Goal: Task Accomplishment & Management: Manage account settings

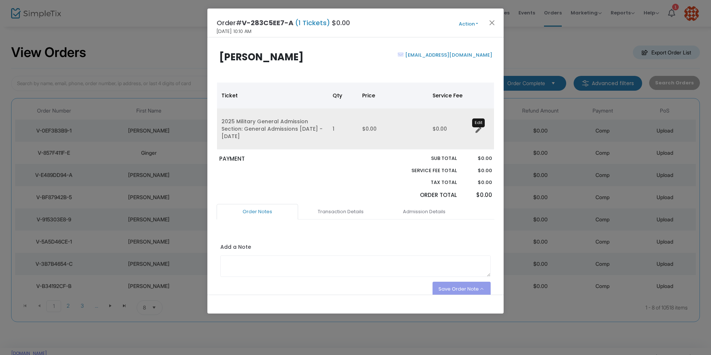
click at [479, 129] on icon "Data table" at bounding box center [478, 130] width 6 height 6
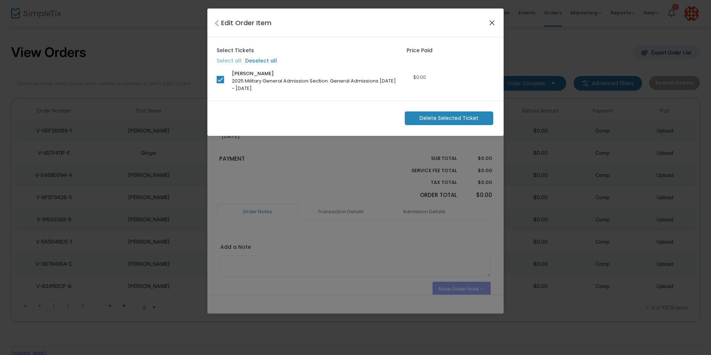
click at [491, 22] on button "Close" at bounding box center [492, 23] width 10 height 10
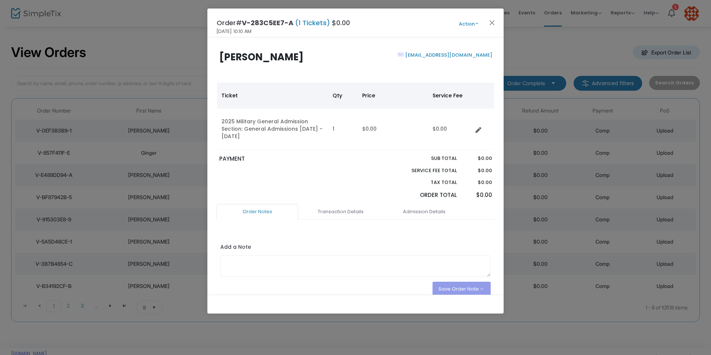
click at [478, 24] on button "Action" at bounding box center [468, 24] width 44 height 8
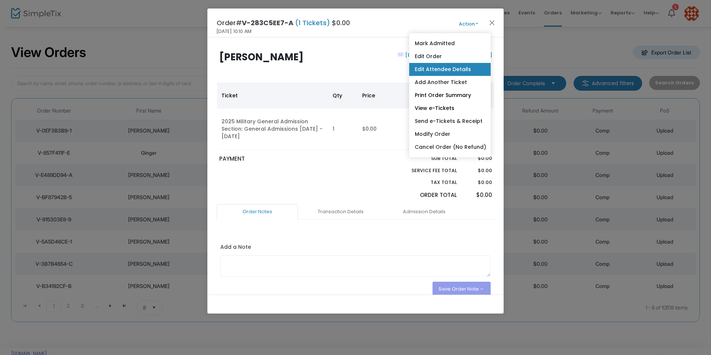
click at [447, 69] on link "Edit Attendee Details" at bounding box center [449, 69] width 81 height 13
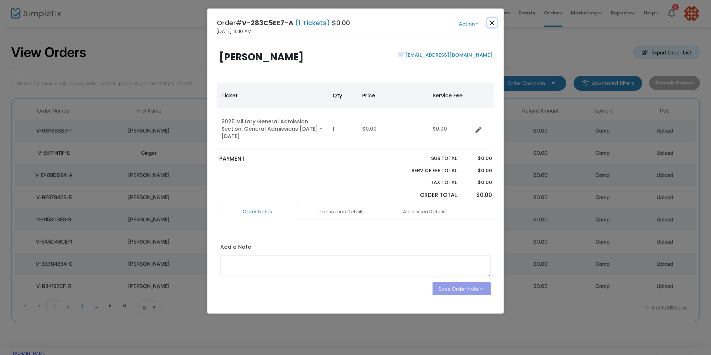
click at [492, 22] on button "Close" at bounding box center [492, 23] width 10 height 10
drag, startPoint x: 488, startPoint y: 56, endPoint x: 418, endPoint y: 58, distance: 70.4
click at [418, 58] on div "solmanjustin00@gmail.com" at bounding box center [425, 65] width 140 height 29
copy link "solmanjustin00@gmail.com"
click at [493, 25] on button "Close" at bounding box center [492, 23] width 10 height 10
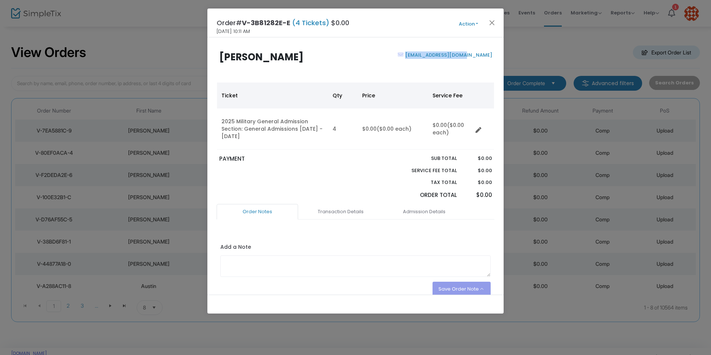
drag, startPoint x: 489, startPoint y: 55, endPoint x: 431, endPoint y: 57, distance: 58.5
click at [431, 57] on div "[EMAIL_ADDRESS][DOMAIN_NAME]" at bounding box center [425, 65] width 140 height 29
copy link "[EMAIL_ADDRESS][DOMAIN_NAME]"
drag, startPoint x: 492, startPoint y: 55, endPoint x: 421, endPoint y: 56, distance: 70.4
click at [421, 56] on div "[PERSON_NAME] [EMAIL_ADDRESS][DOMAIN_NAME]" at bounding box center [355, 65] width 285 height 29
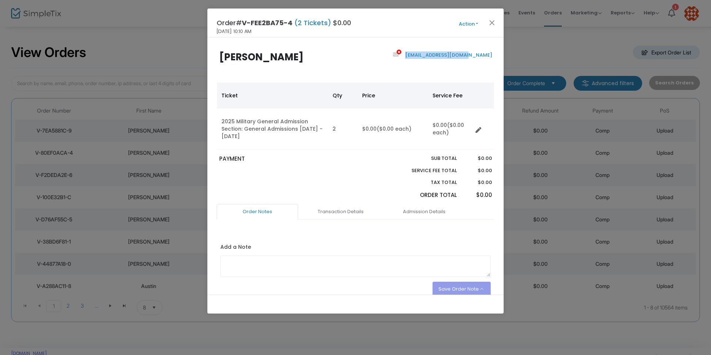
copy link "[EMAIL_ADDRESS][DOMAIN_NAME]"
drag, startPoint x: 488, startPoint y: 55, endPoint x: 421, endPoint y: 57, distance: 66.7
click at [421, 57] on div "reagan.sherman@live.com" at bounding box center [425, 65] width 140 height 29
copy link "reagan.sherman@live.com"
drag, startPoint x: 490, startPoint y: 56, endPoint x: 426, endPoint y: 56, distance: 64.1
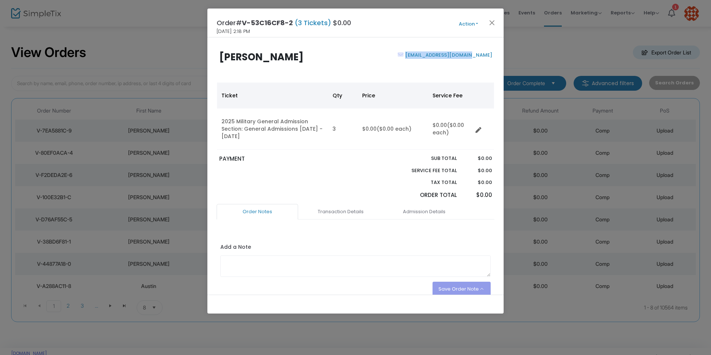
click at [426, 56] on div "hawkinskyler@ymail.com" at bounding box center [425, 65] width 140 height 29
copy link "hawkinskyler@ymail.com"
click at [494, 22] on button "Close" at bounding box center [492, 23] width 10 height 10
